Goal: Task Accomplishment & Management: Complete application form

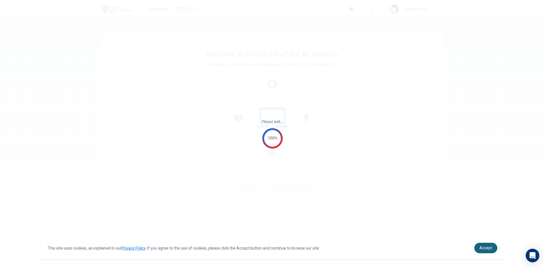
click at [487, 247] on span "Accept" at bounding box center [486, 248] width 13 height 5
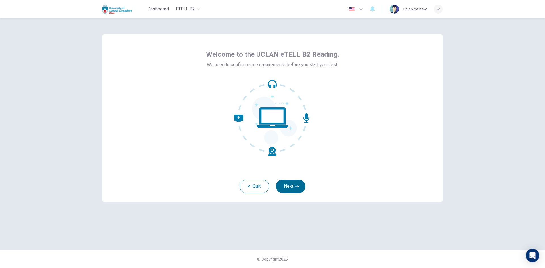
click at [294, 189] on button "Next" at bounding box center [291, 187] width 30 height 14
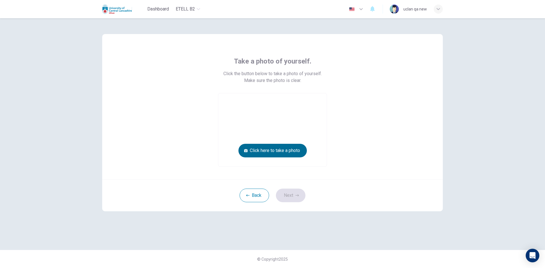
click at [295, 147] on button "Click here to take a photo" at bounding box center [272, 151] width 68 height 14
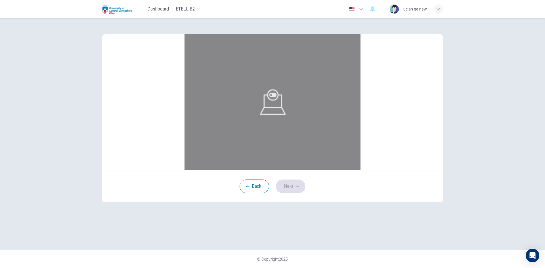
click at [284, 90] on button "Save" at bounding box center [279, 87] width 10 height 5
click at [297, 188] on icon "button" at bounding box center [297, 186] width 3 height 3
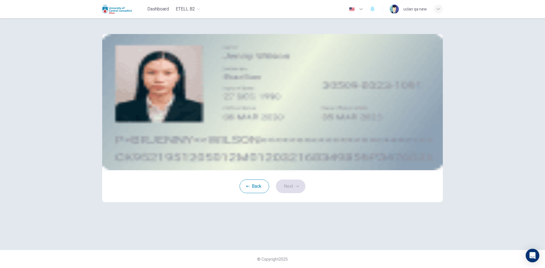
click at [311, 98] on div "Take a photo" at bounding box center [272, 94] width 257 height 7
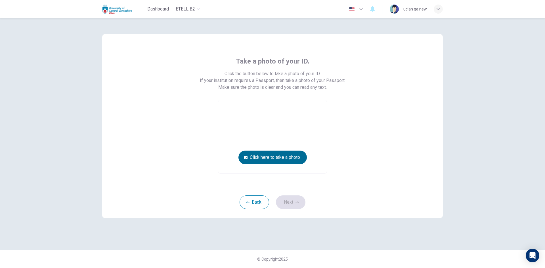
click at [290, 156] on button "Click here to take a photo" at bounding box center [272, 158] width 68 height 14
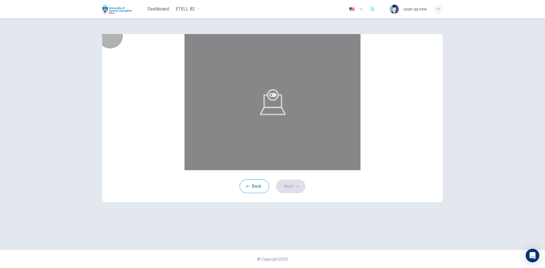
click at [284, 97] on button "Save" at bounding box center [279, 94] width 10 height 5
click at [299, 193] on button "Next" at bounding box center [291, 187] width 30 height 14
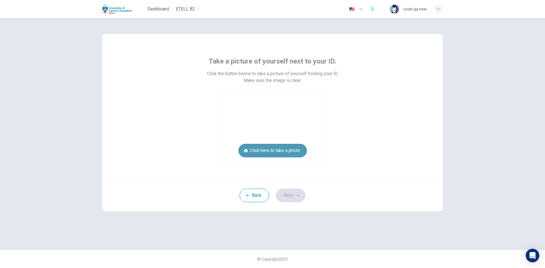
click at [300, 150] on button "Click here to take a photo" at bounding box center [272, 151] width 68 height 14
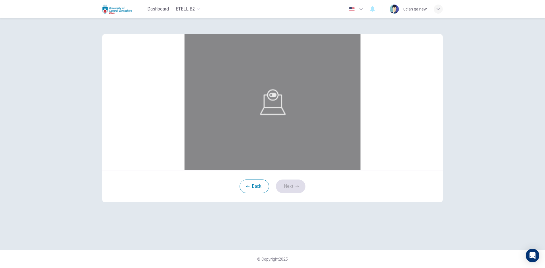
click at [284, 90] on button "Save" at bounding box center [279, 87] width 10 height 5
click at [293, 193] on button "Next" at bounding box center [291, 187] width 30 height 14
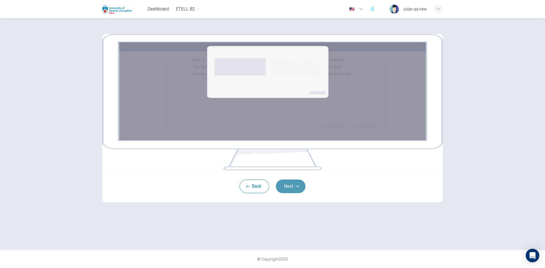
click at [292, 193] on button "Next" at bounding box center [291, 187] width 30 height 14
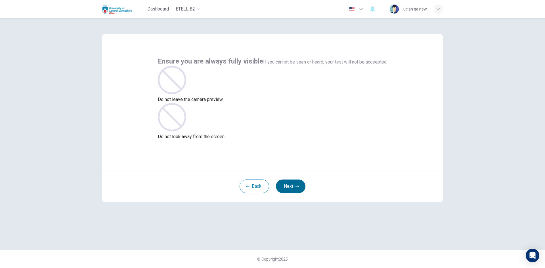
click at [299, 189] on button "Next" at bounding box center [291, 187] width 30 height 14
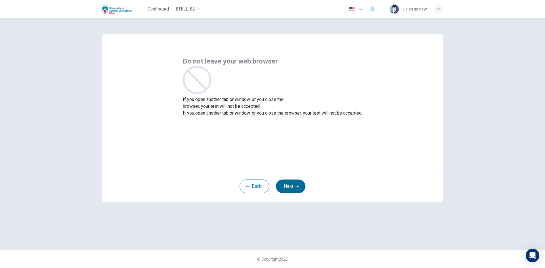
click at [299, 189] on button "Next" at bounding box center [291, 187] width 30 height 14
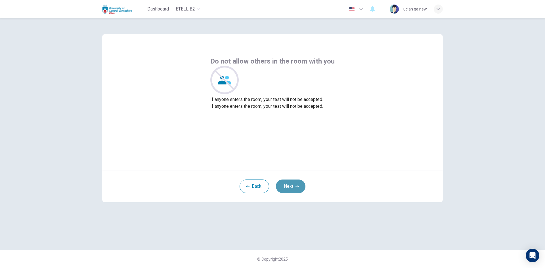
click at [299, 189] on button "Next" at bounding box center [291, 187] width 30 height 14
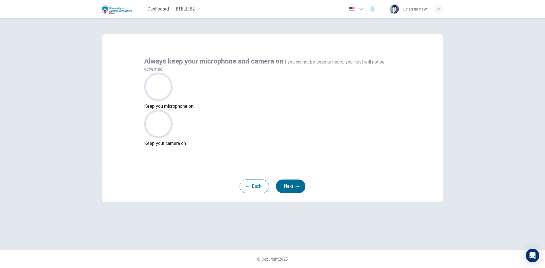
click at [299, 189] on button "Next" at bounding box center [291, 187] width 30 height 14
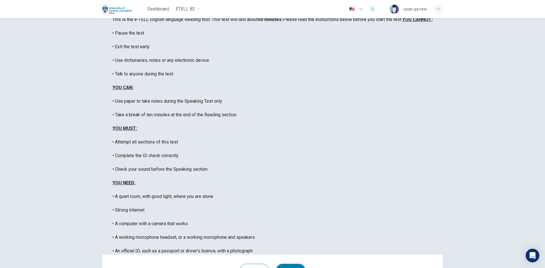
scroll to position [47, 0]
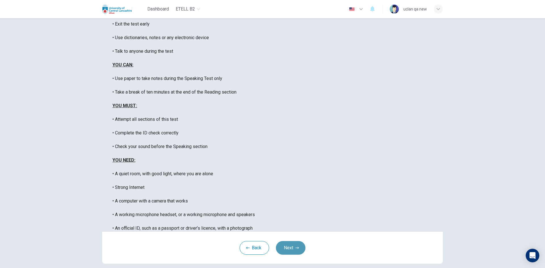
click at [290, 241] on button "Next" at bounding box center [291, 248] width 30 height 14
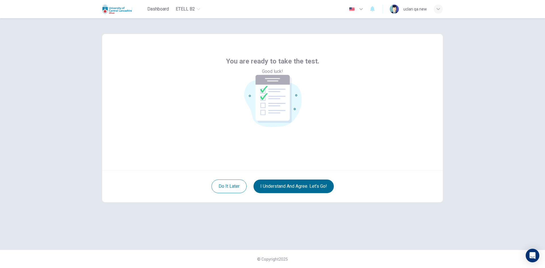
click at [298, 186] on button "I understand and agree. Let’s go!" at bounding box center [294, 187] width 80 height 14
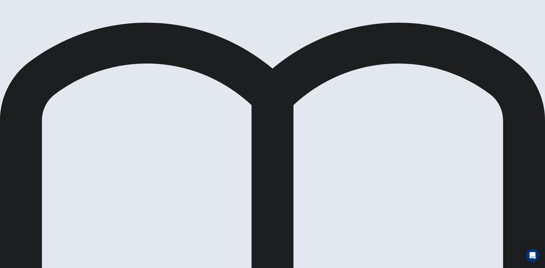
drag, startPoint x: 296, startPoint y: 132, endPoint x: 314, endPoint y: 129, distance: 18.4
